Goal: Find specific page/section: Find specific page/section

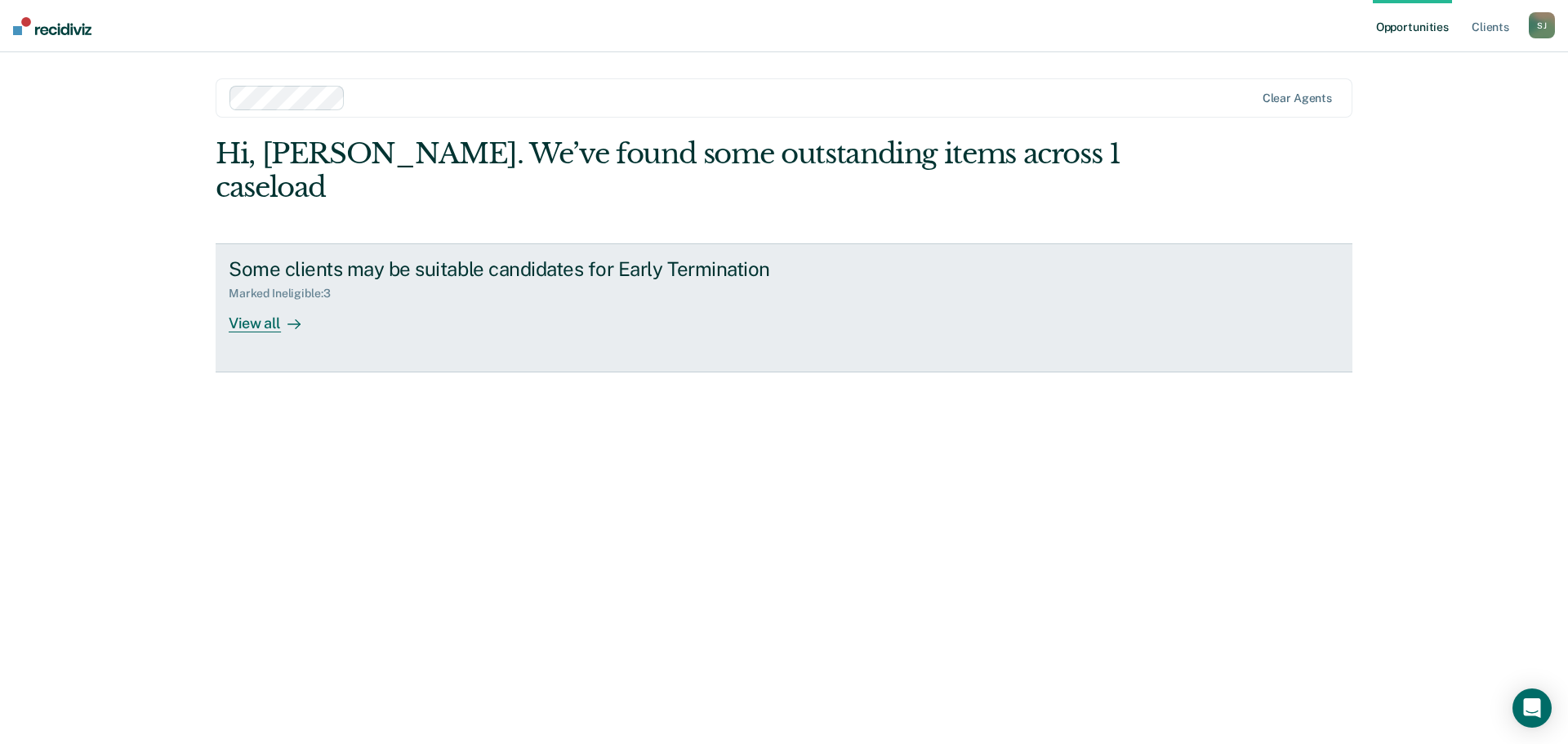
click at [450, 281] on div "Marked Ineligible : 3" at bounding box center [515, 291] width 573 height 21
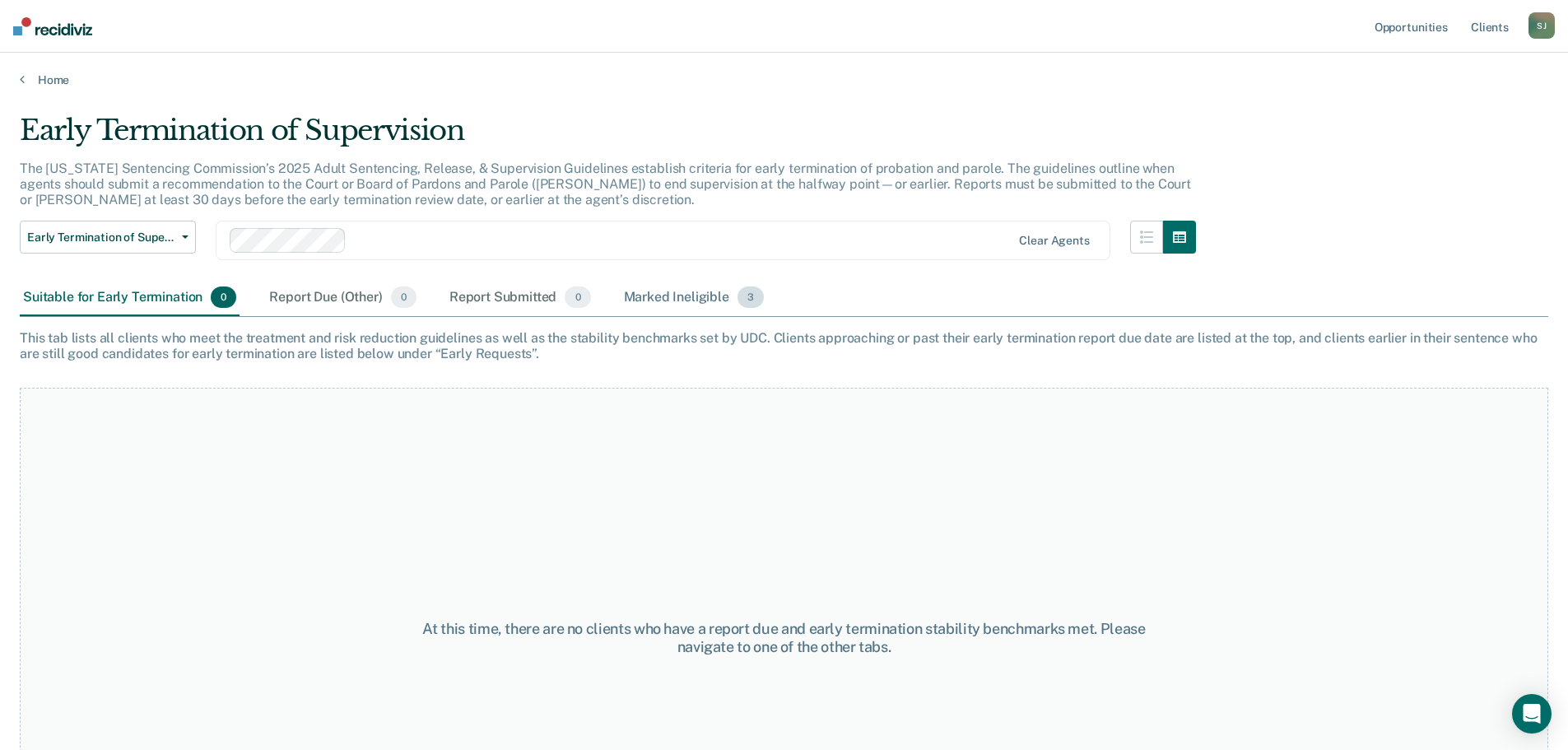
click at [693, 301] on div "Marked Ineligible 3" at bounding box center [694, 298] width 147 height 37
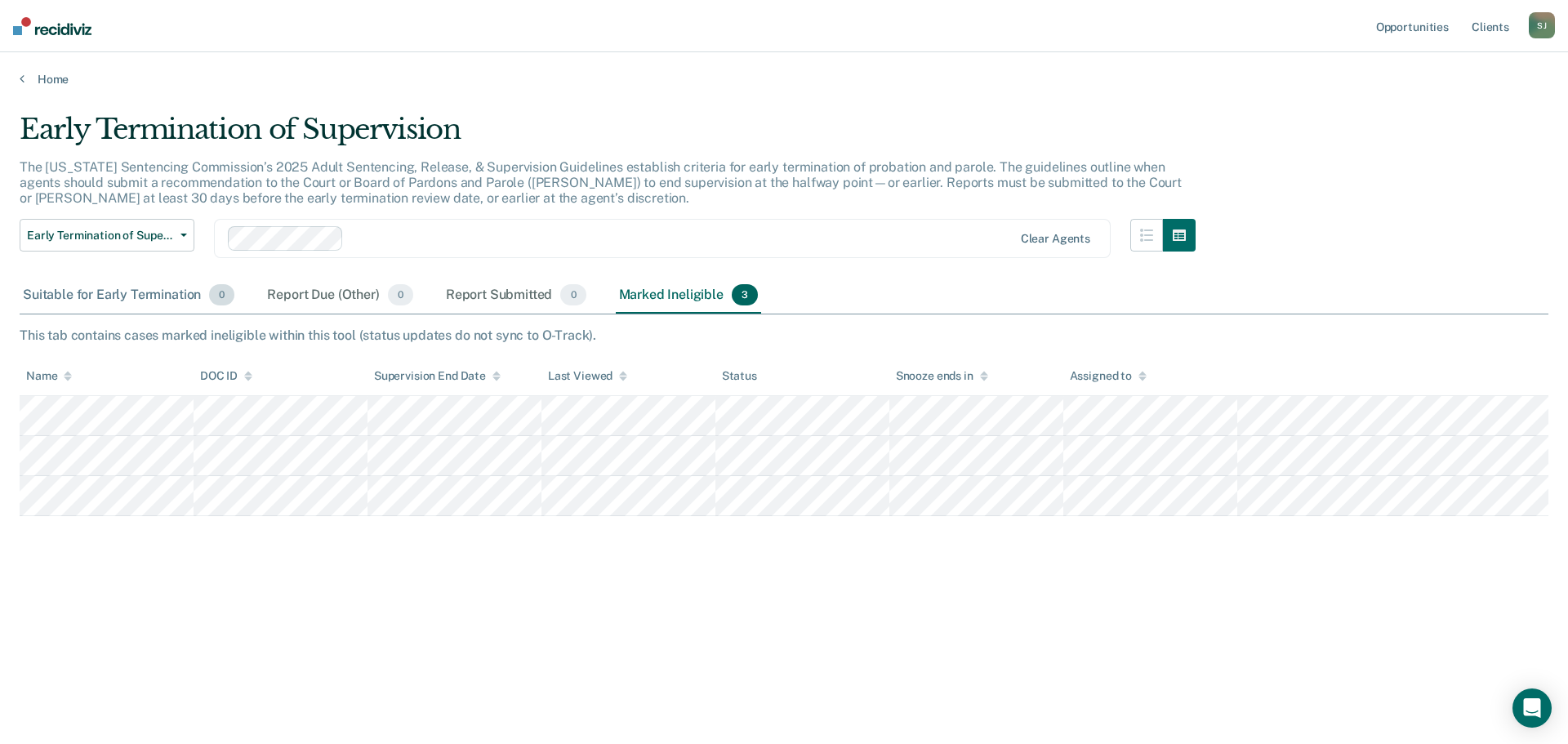
click at [152, 290] on div "Suitable for Early Termination 0" at bounding box center [129, 296] width 218 height 36
